Goal: Information Seeking & Learning: Check status

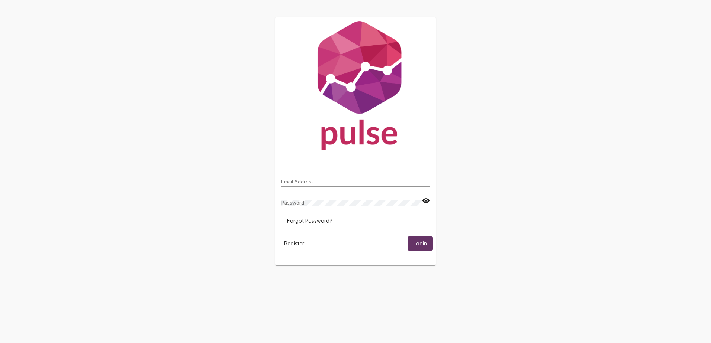
click at [326, 178] on div "Email Address" at bounding box center [355, 179] width 149 height 14
type input "[PERSON_NAME][EMAIL_ADDRESS][PERSON_NAME][DOMAIN_NAME]"
click at [407, 237] on button "Login" at bounding box center [419, 244] width 25 height 14
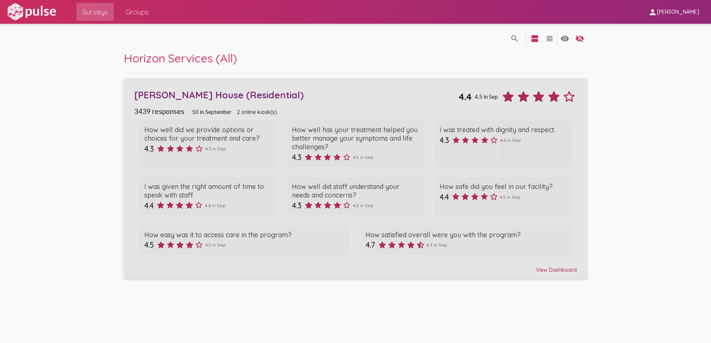
click at [220, 97] on div "[PERSON_NAME] House (Residential)" at bounding box center [296, 95] width 324 height 12
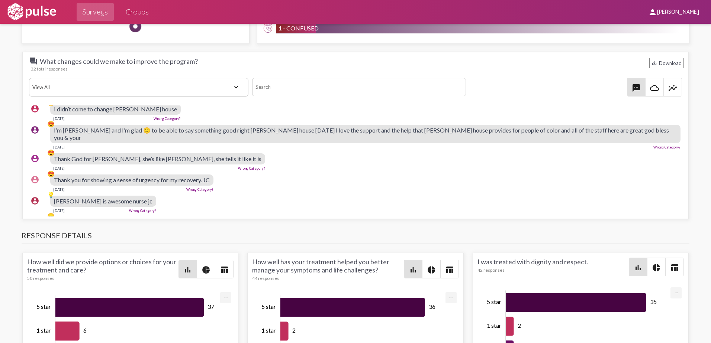
scroll to position [0, 2]
